Goal: Find specific page/section: Find specific page/section

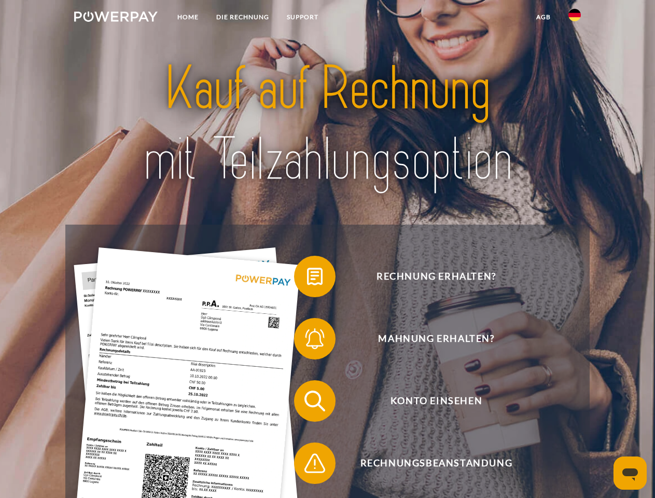
click at [116, 18] on img at bounding box center [115, 16] width 83 height 10
click at [574, 18] on img at bounding box center [574, 15] width 12 height 12
click at [543, 17] on link "agb" at bounding box center [543, 17] width 32 height 19
click at [307, 278] on span at bounding box center [299, 276] width 52 height 52
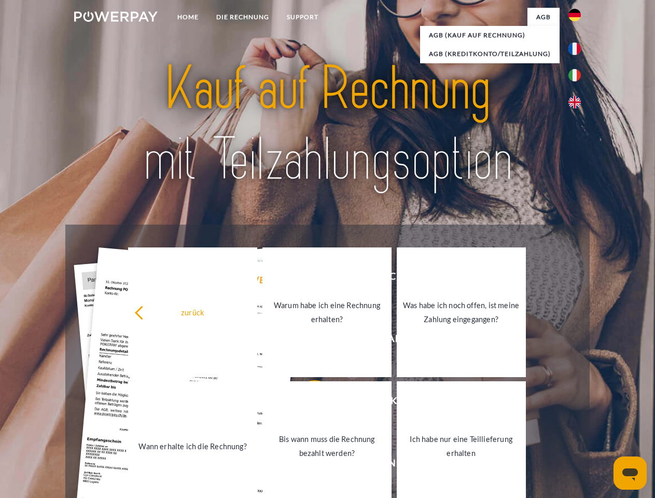
click at [307, 403] on div "zurück Warum habe ich eine Rechnung erhalten? Was habe ich noch offen, ist mein…" at bounding box center [327, 378] width 419 height 267
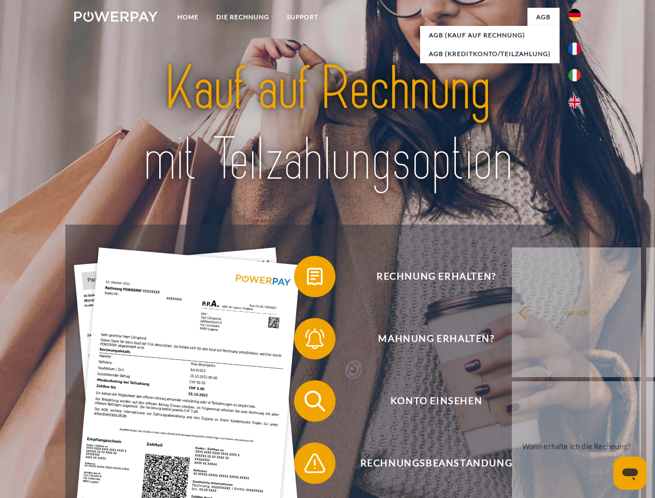
click at [307, 465] on span at bounding box center [299, 463] width 52 height 52
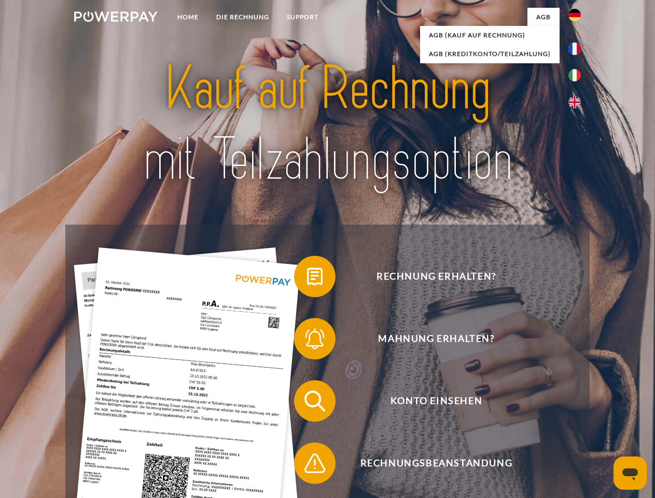
click at [630, 473] on icon "Messaging-Fenster öffnen" at bounding box center [630, 474] width 16 height 12
